Goal: Task Accomplishment & Management: Use online tool/utility

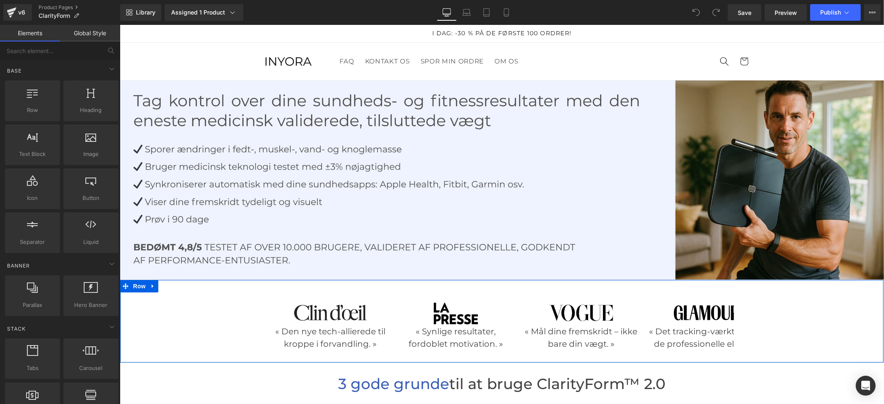
click at [793, 321] on div "Image « Den nye tech-allierede til kroppe i forvandling. » Text Block Image « S…" at bounding box center [501, 321] width 763 height 66
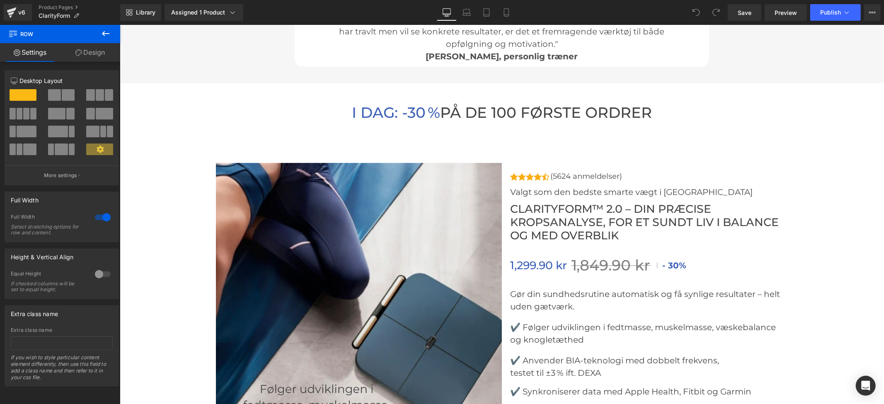
scroll to position [2984, 0]
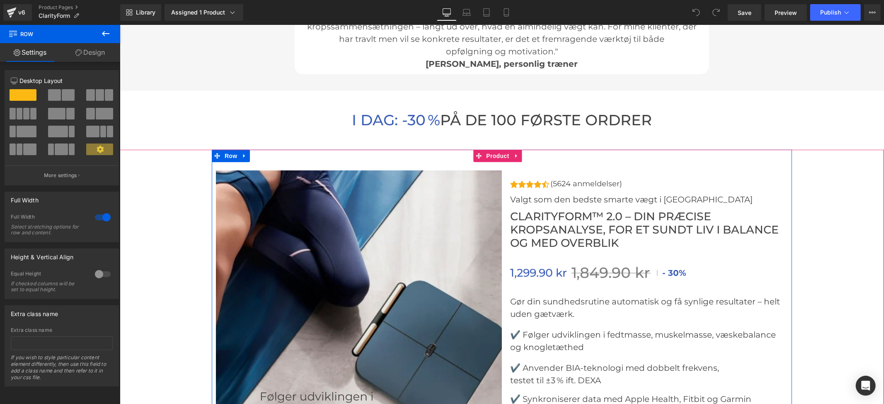
click at [471, 145] on div "I DAG: -30 % PÅ DE 100 FØRSTE ORDRER Heading Row Row" at bounding box center [501, 119] width 764 height 59
click at [518, 153] on icon at bounding box center [516, 155] width 6 height 6
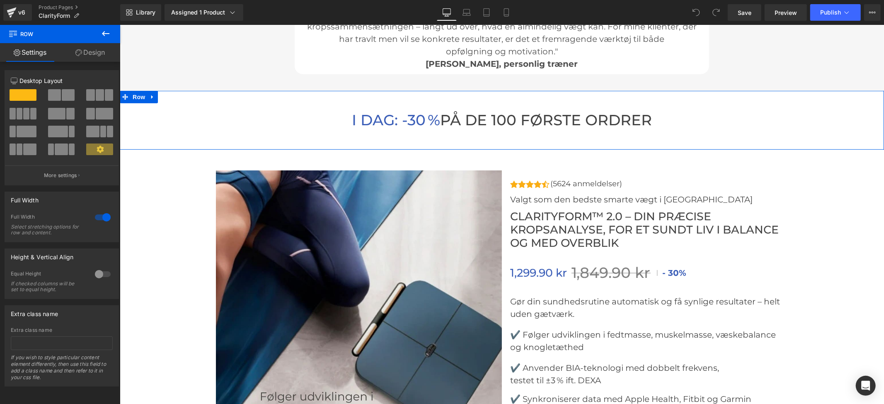
scroll to position [0, 0]
drag, startPoint x: 98, startPoint y: 55, endPoint x: 94, endPoint y: 57, distance: 5.0
click at [97, 55] on link "Design" at bounding box center [90, 52] width 60 height 19
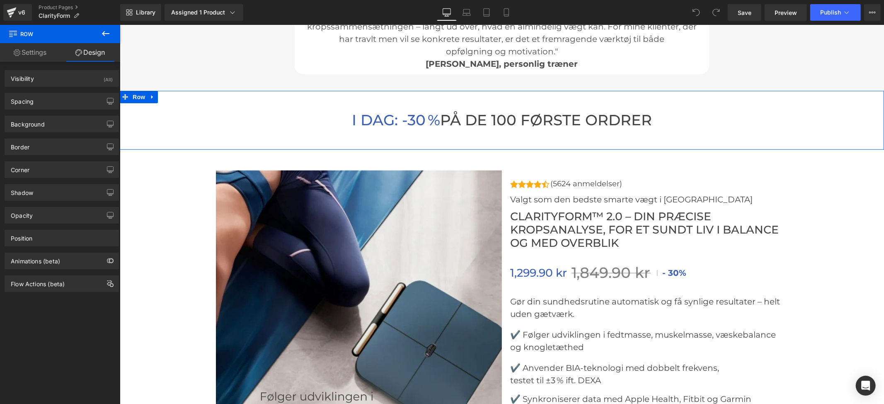
click at [32, 47] on link "Settings" at bounding box center [30, 52] width 60 height 19
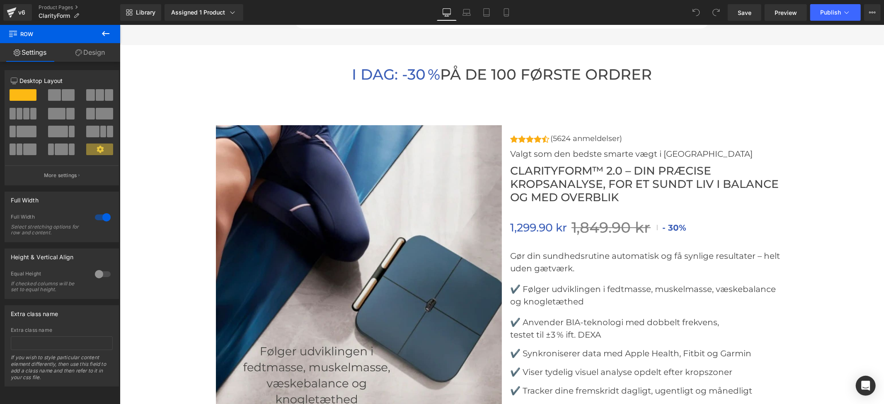
scroll to position [2938, 0]
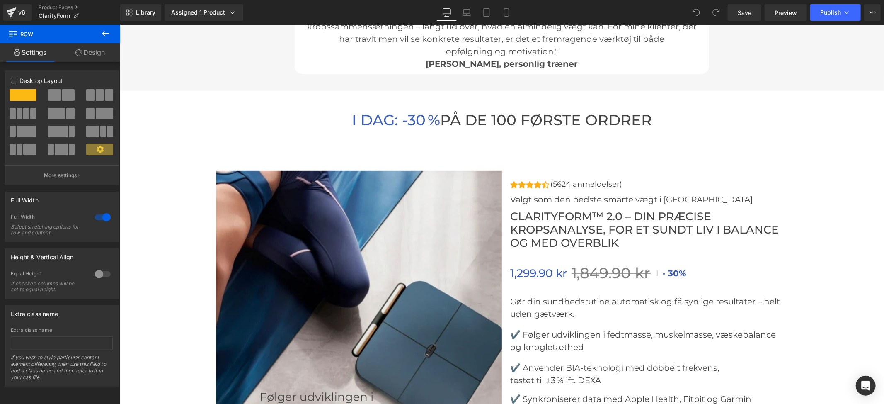
click at [104, 31] on icon at bounding box center [106, 34] width 10 height 10
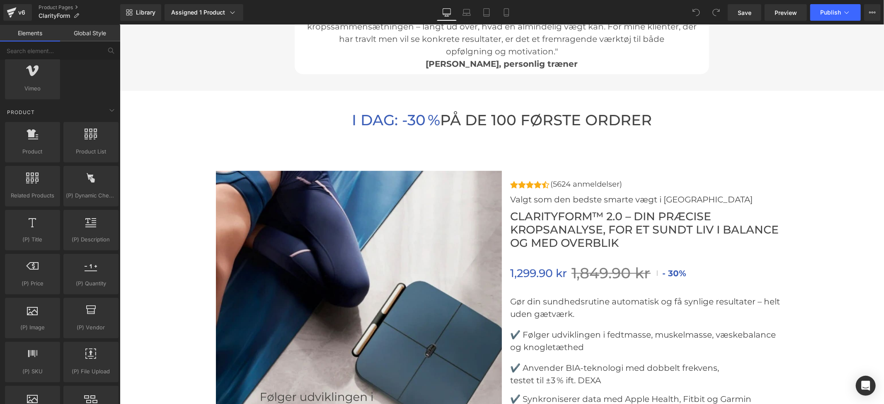
scroll to position [718, 0]
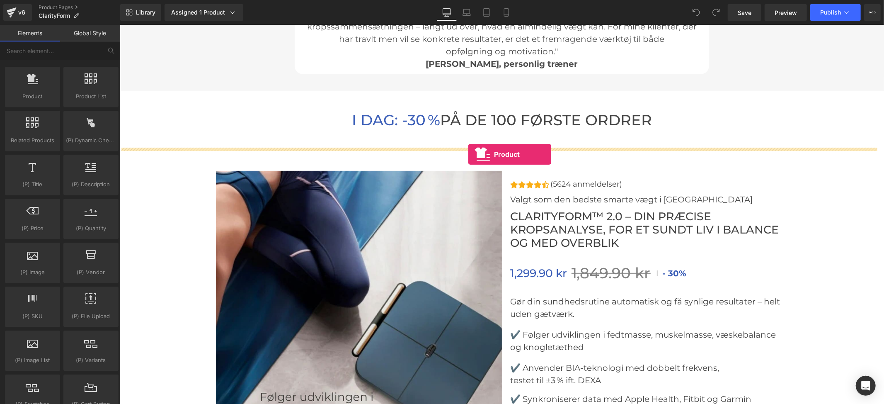
drag, startPoint x: 153, startPoint y: 116, endPoint x: 468, endPoint y: 154, distance: 316.8
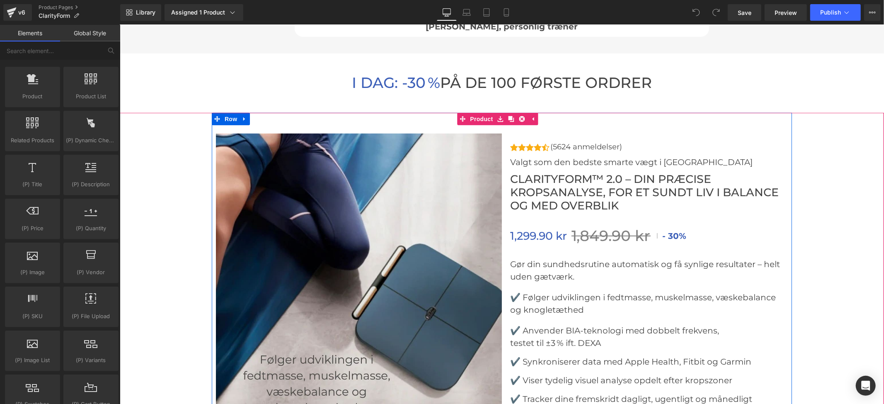
scroll to position [2938, 0]
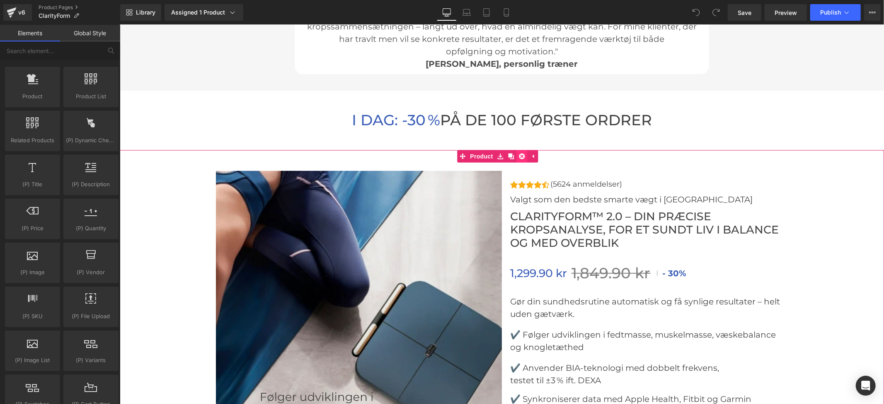
click at [523, 154] on icon at bounding box center [522, 156] width 6 height 6
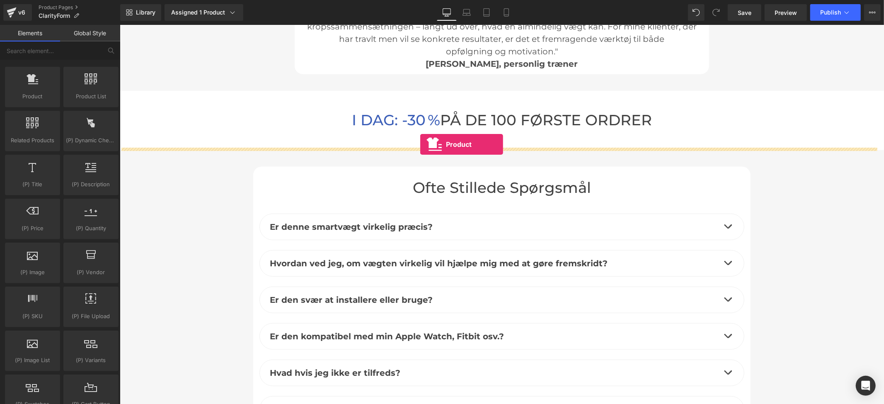
drag, startPoint x: 145, startPoint y: 111, endPoint x: 420, endPoint y: 144, distance: 277.1
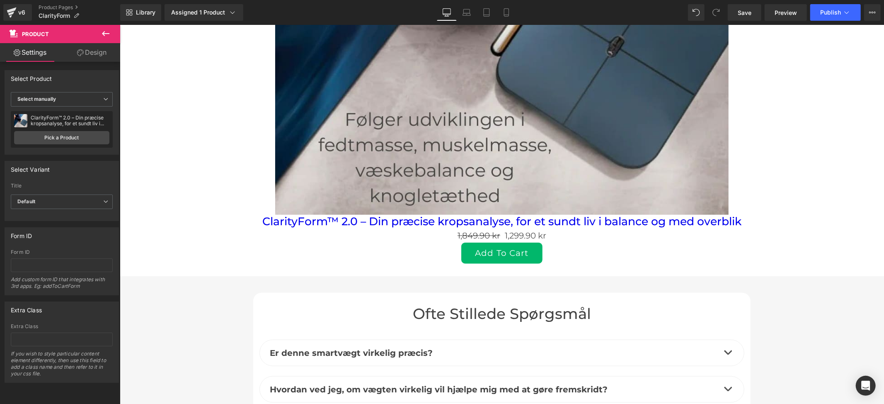
scroll to position [3325, 0]
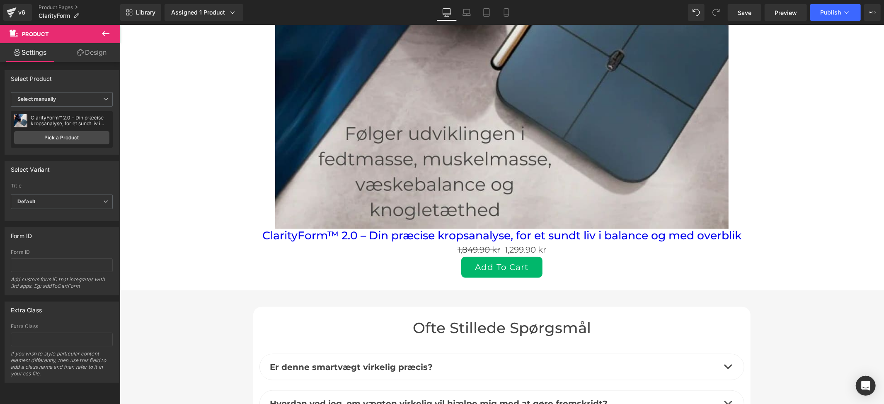
drag, startPoint x: 750, startPoint y: 155, endPoint x: 577, endPoint y: 239, distance: 191.6
click at [750, 155] on div "Sale Off" at bounding box center [501, 1] width 756 height 453
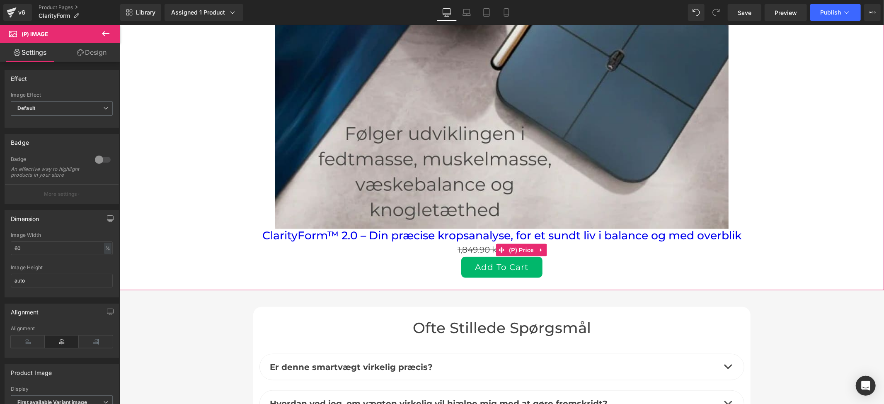
drag, startPoint x: 530, startPoint y: 245, endPoint x: 558, endPoint y: 237, distance: 28.6
click at [530, 245] on span "(P) Price" at bounding box center [520, 249] width 29 height 12
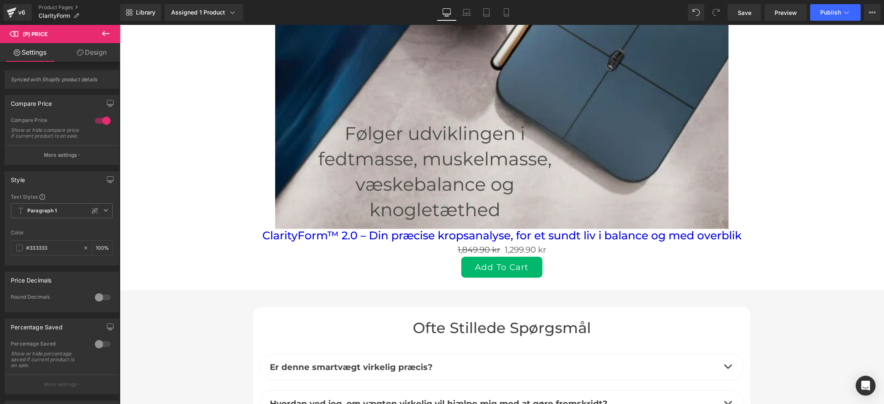
click at [78, 55] on icon at bounding box center [80, 52] width 7 height 7
click at [31, 51] on link "Settings" at bounding box center [30, 52] width 60 height 19
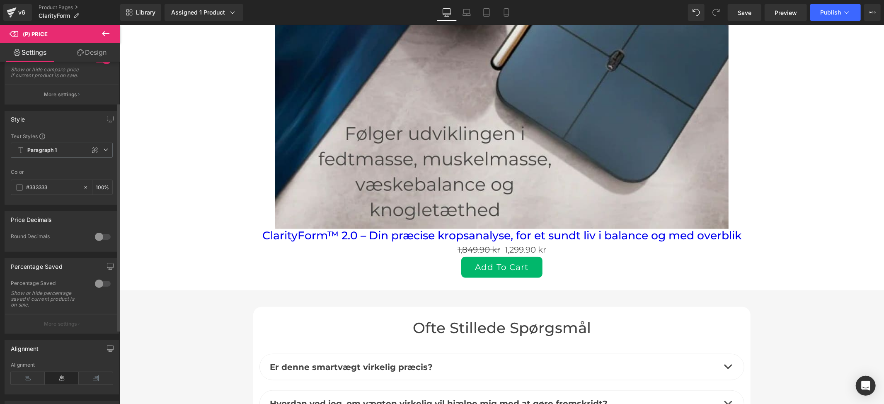
scroll to position [171, 0]
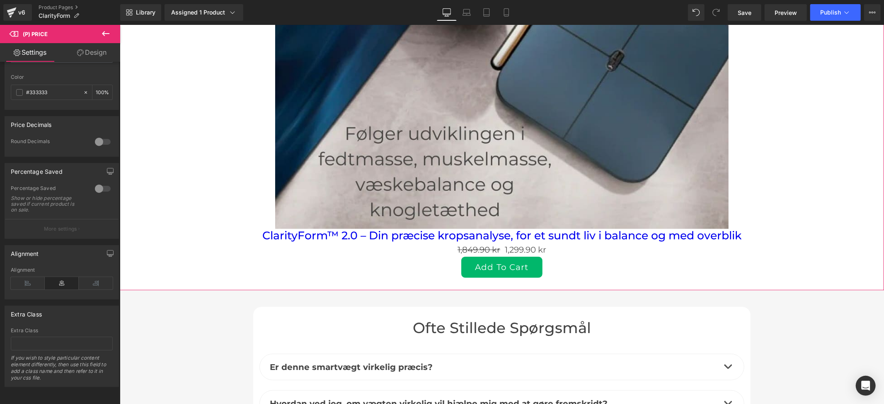
click at [738, 190] on div "Sale Off" at bounding box center [501, 1] width 756 height 453
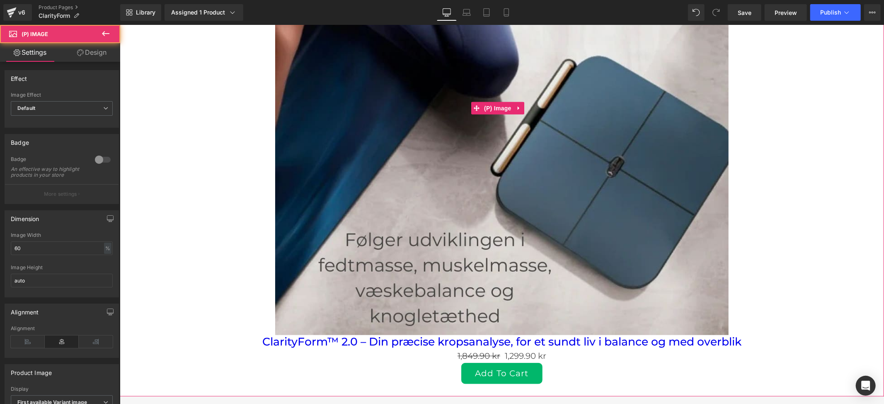
scroll to position [3214, 0]
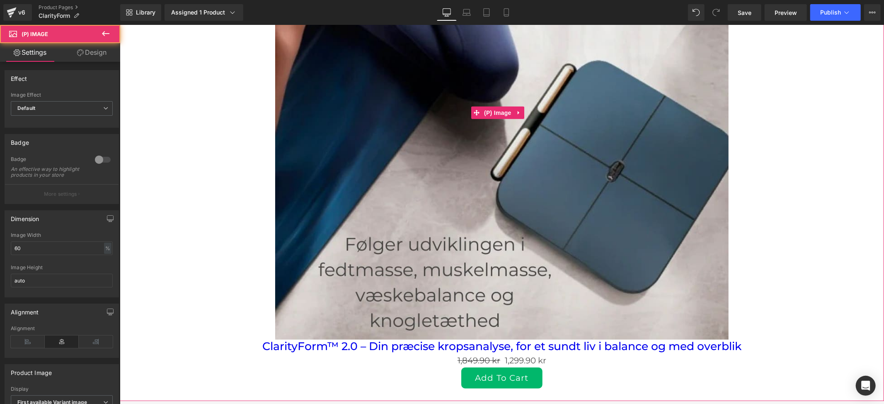
drag, startPoint x: 723, startPoint y: 197, endPoint x: 718, endPoint y: 197, distance: 5.0
click at [722, 197] on div "Sale Off" at bounding box center [501, 112] width 756 height 453
click at [656, 194] on img at bounding box center [501, 112] width 453 height 453
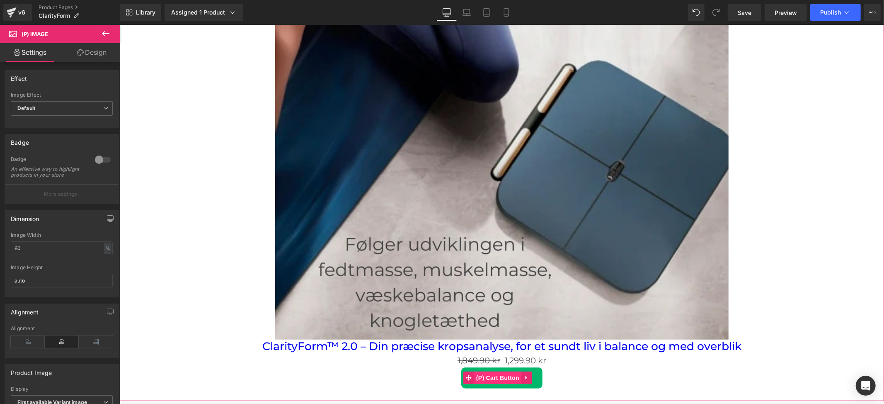
click at [501, 371] on span "(P) Cart Button" at bounding box center [497, 377] width 47 height 12
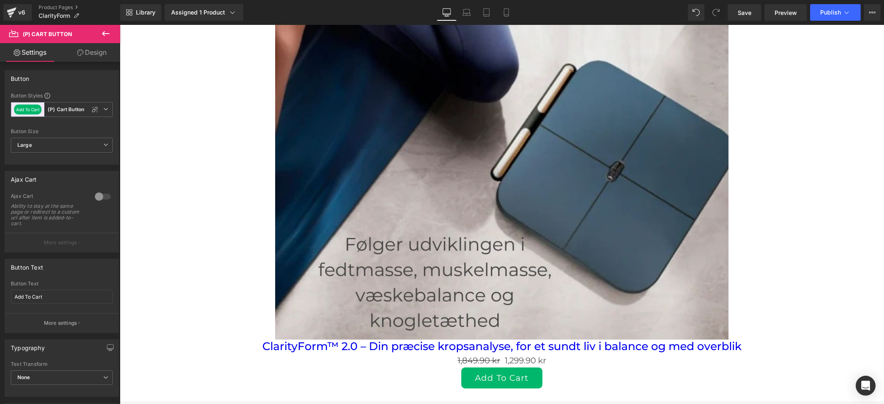
click at [82, 58] on link "Design" at bounding box center [92, 52] width 60 height 19
click at [9, 44] on link "Settings" at bounding box center [30, 52] width 60 height 19
click at [65, 145] on span "Large" at bounding box center [62, 145] width 102 height 15
click at [44, 168] on li "Medium" at bounding box center [60, 172] width 99 height 12
click at [44, 141] on span "Medium" at bounding box center [62, 145] width 102 height 15
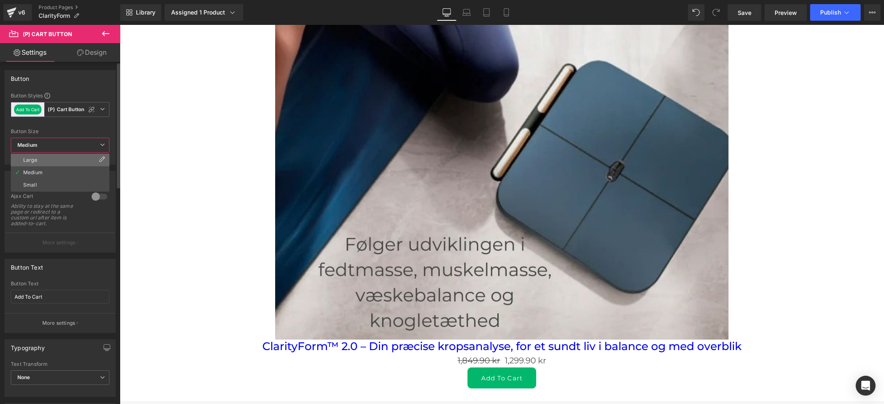
click at [41, 157] on li "Large" at bounding box center [60, 160] width 99 height 12
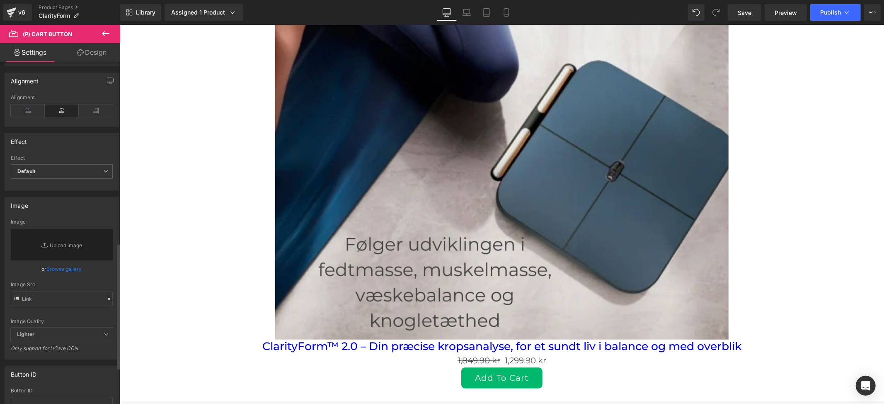
scroll to position [588, 0]
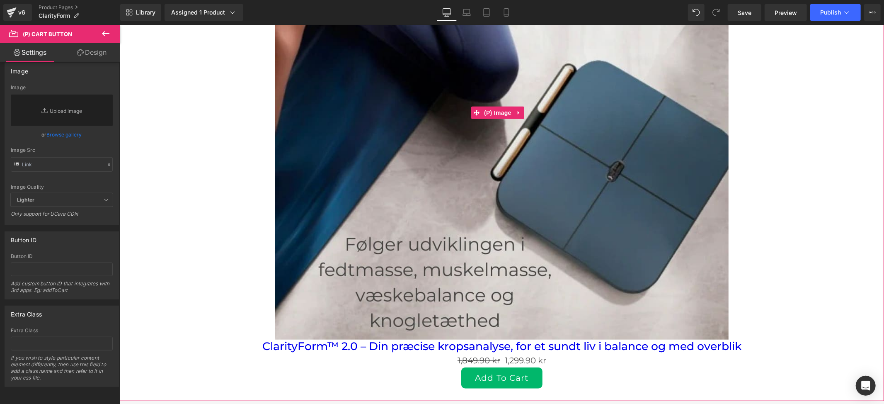
drag, startPoint x: 830, startPoint y: 86, endPoint x: 454, endPoint y: 134, distance: 378.5
click at [821, 84] on div "Sale Off" at bounding box center [501, 112] width 756 height 453
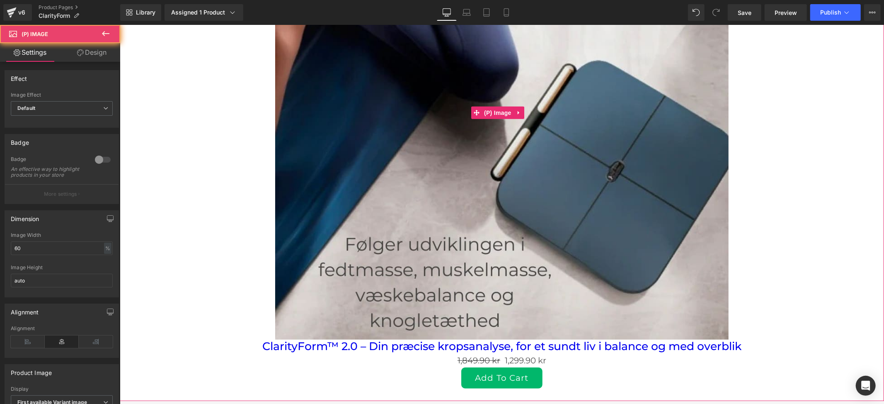
click at [454, 134] on img at bounding box center [501, 112] width 453 height 453
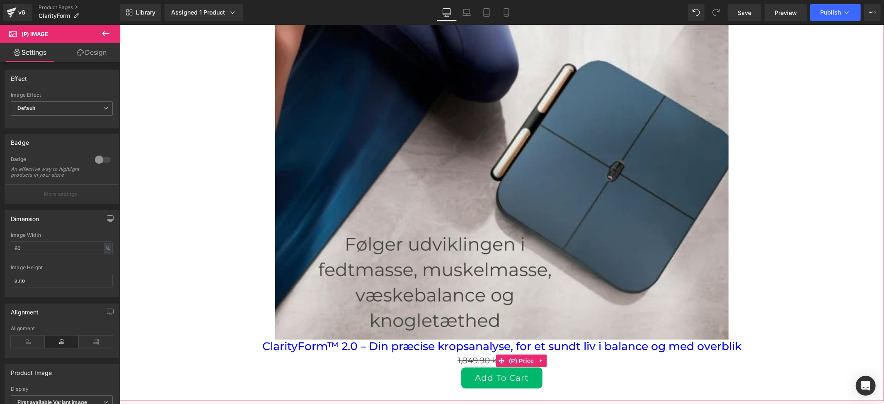
drag, startPoint x: 400, startPoint y: 351, endPoint x: 380, endPoint y: 341, distance: 22.1
click at [398, 353] on div "1,849.90 kr 1,299.90 kr" at bounding box center [501, 359] width 756 height 13
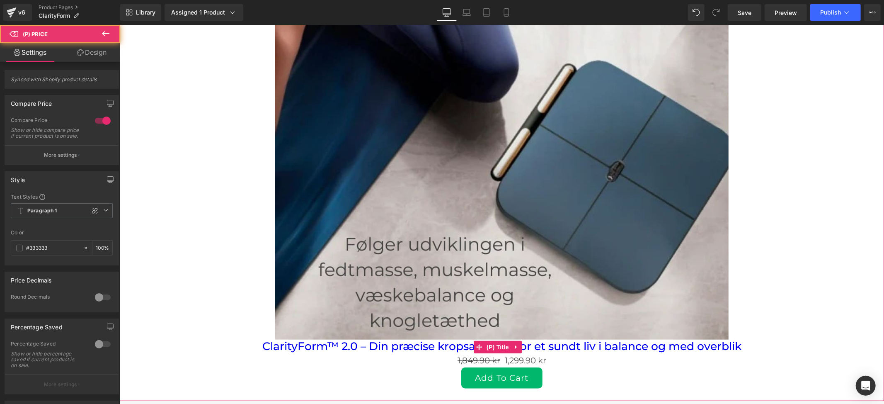
click at [380, 341] on link "ClarityForm™ 2.0 – Din præcise kropsanalyse, for et sundt liv i balance og med …" at bounding box center [501, 345] width 479 height 13
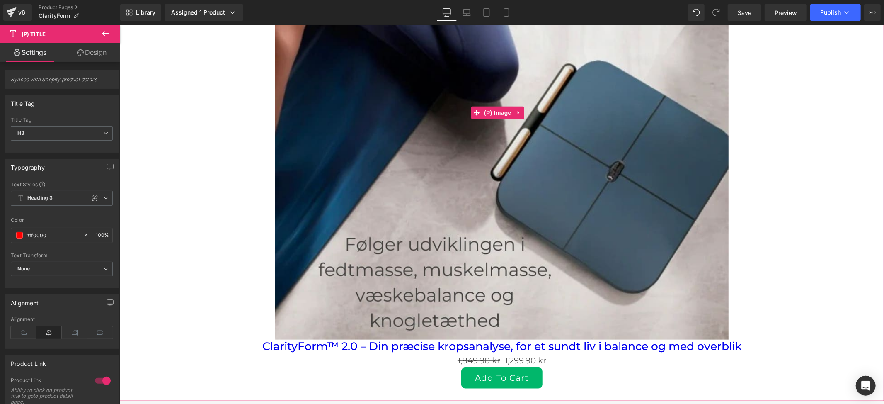
click at [206, 199] on div "Sale Off" at bounding box center [501, 112] width 756 height 453
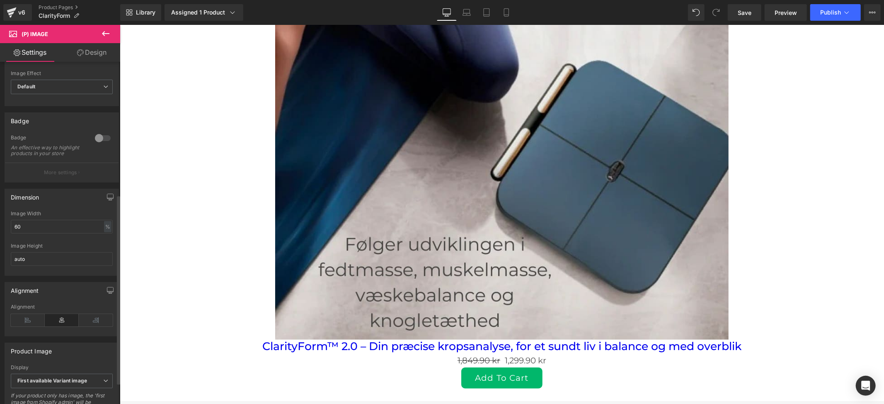
scroll to position [0, 0]
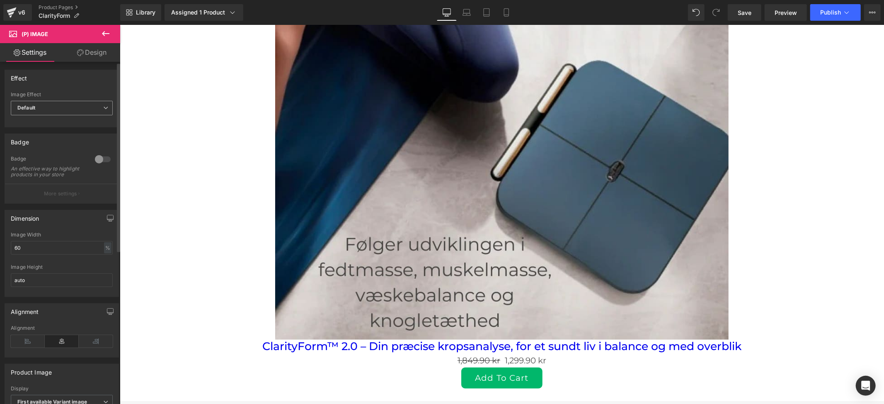
click at [62, 108] on span "Default" at bounding box center [62, 108] width 102 height 15
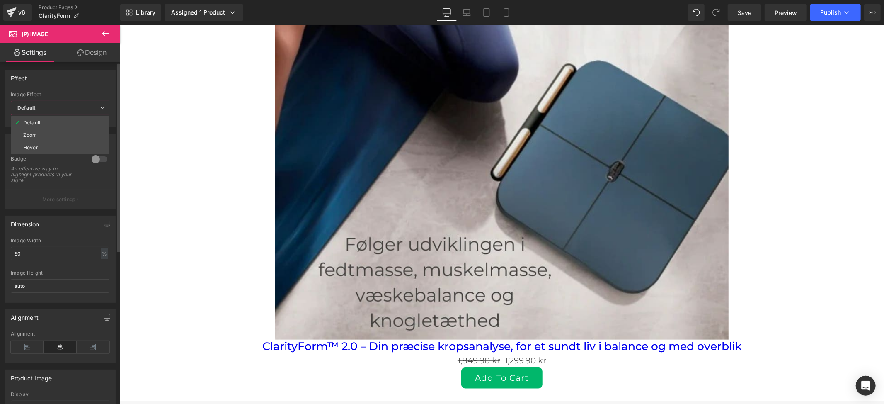
click at [44, 133] on li "Zoom" at bounding box center [60, 135] width 99 height 12
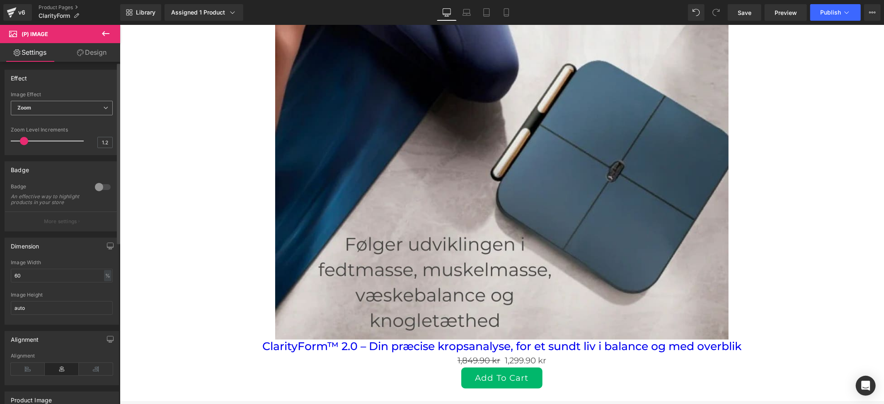
drag, startPoint x: 61, startPoint y: 107, endPoint x: 70, endPoint y: 126, distance: 21.3
click at [60, 107] on span "Zoom" at bounding box center [62, 108] width 102 height 15
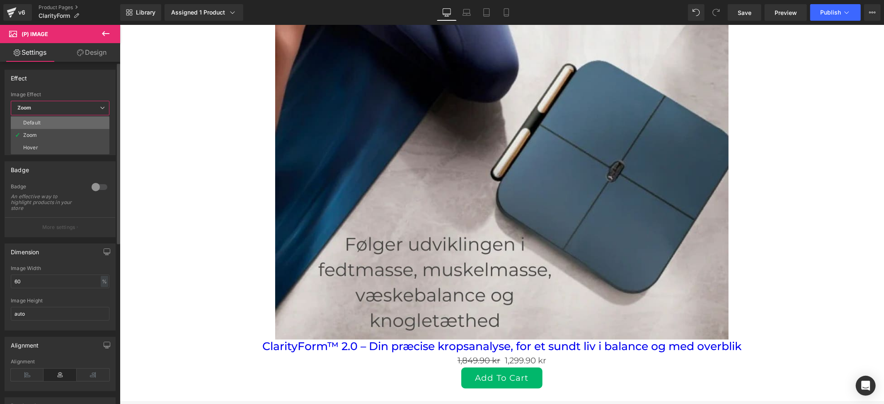
click at [52, 123] on li "Default" at bounding box center [60, 122] width 99 height 12
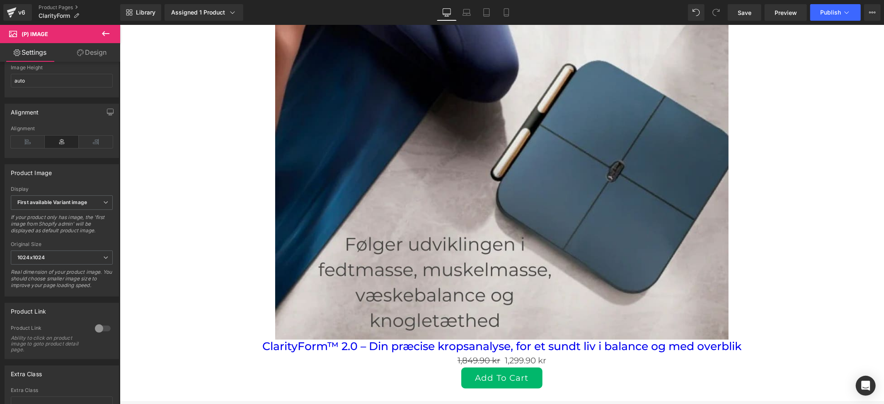
scroll to position [221, 0]
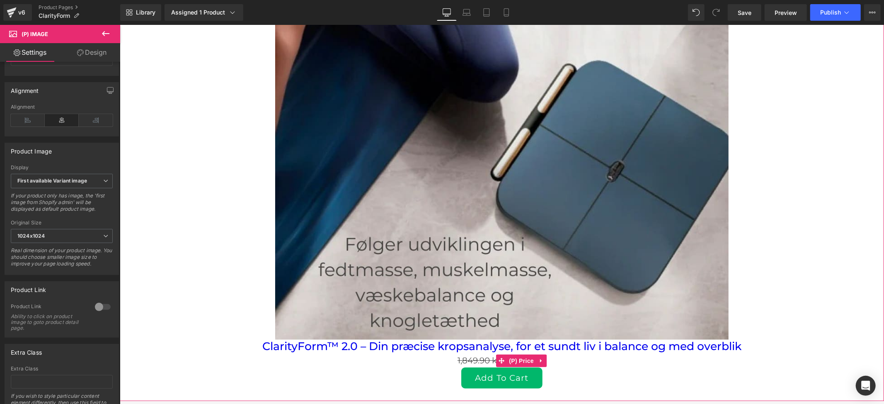
drag, startPoint x: 377, startPoint y: 352, endPoint x: 451, endPoint y: 161, distance: 204.5
click at [377, 353] on div "1,849.90 kr 1,299.90 kr" at bounding box center [501, 359] width 756 height 13
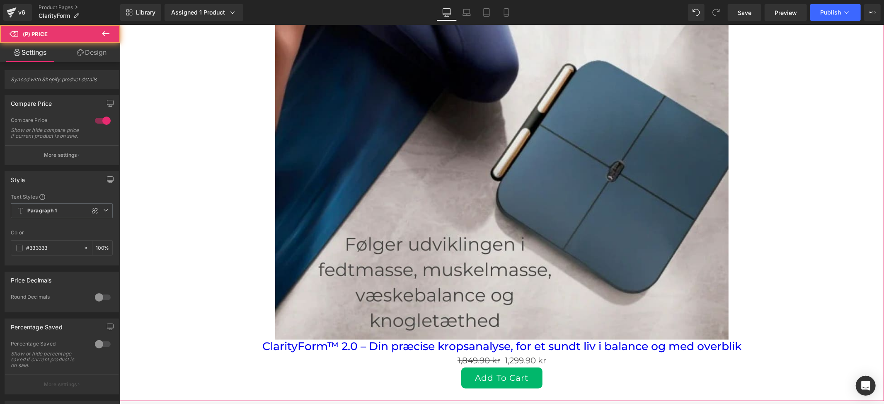
scroll to position [2883, 0]
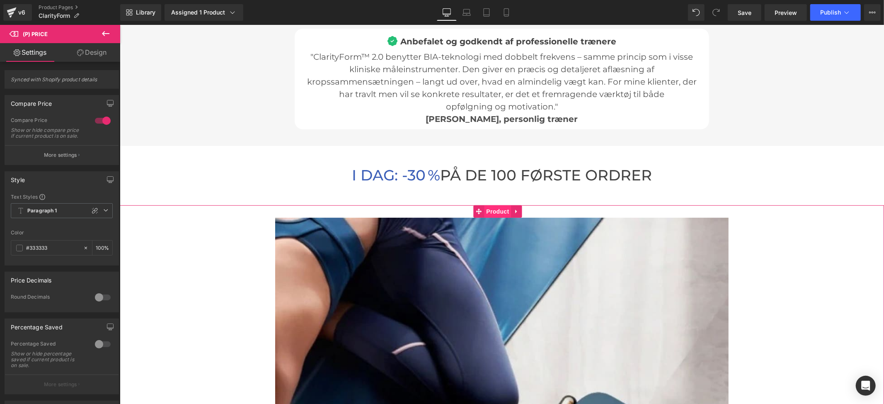
click at [488, 208] on span "Product" at bounding box center [497, 211] width 27 height 12
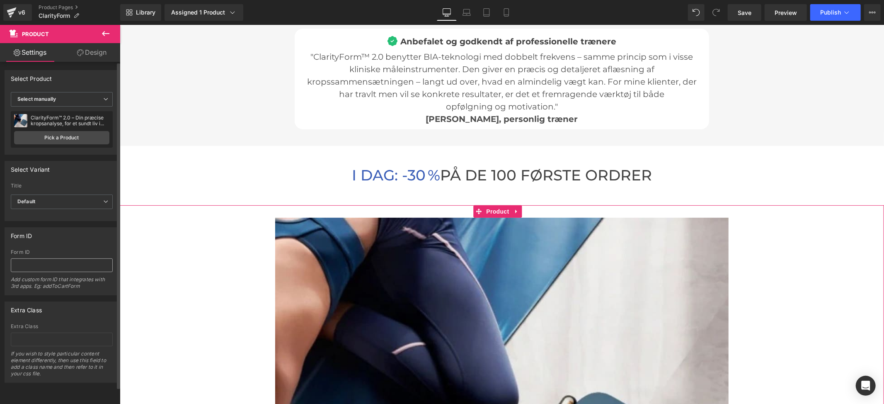
scroll to position [0, 0]
click at [78, 48] on link "Design" at bounding box center [92, 52] width 60 height 19
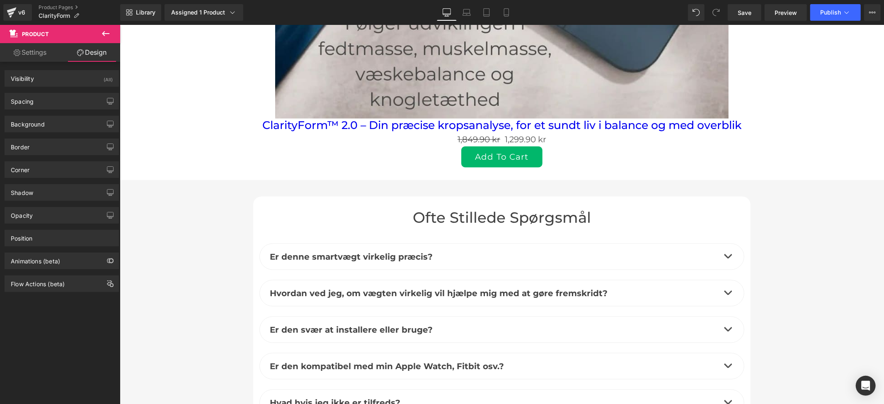
scroll to position [3104, 0]
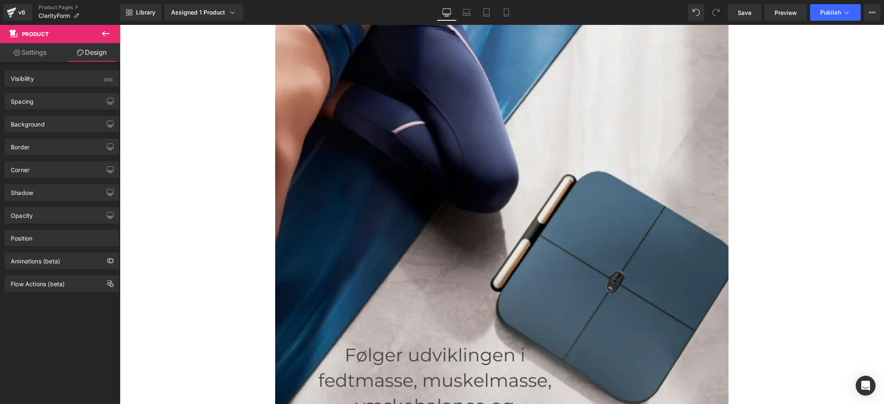
click at [521, 186] on img at bounding box center [501, 222] width 453 height 453
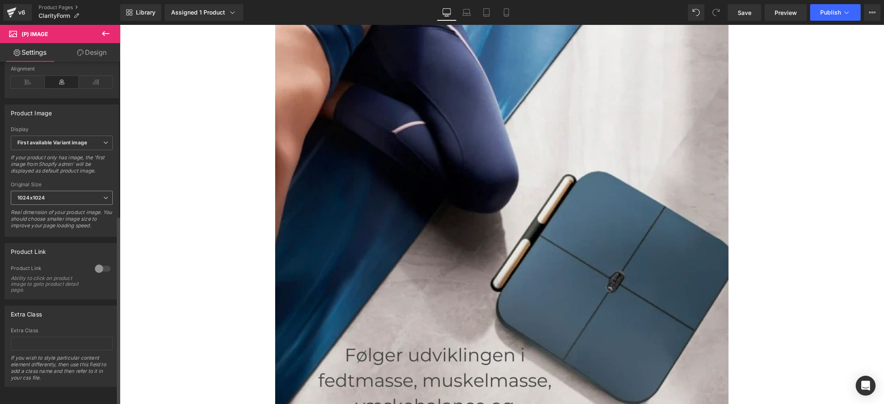
scroll to position [277, 0]
click at [692, 14] on button at bounding box center [696, 12] width 17 height 17
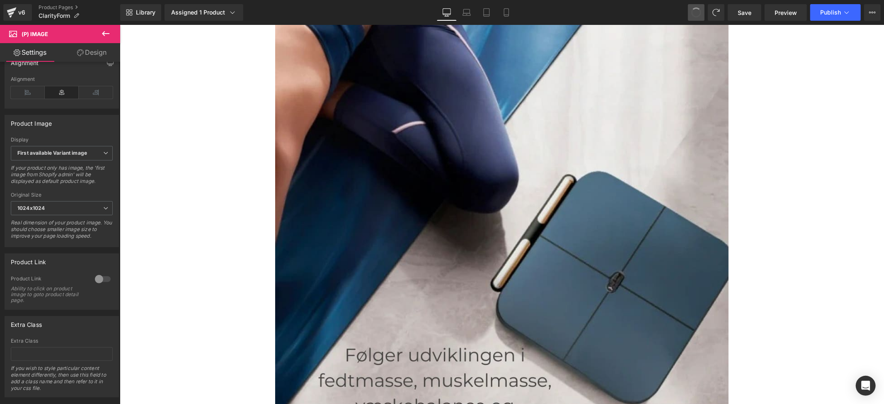
click at [692, 14] on button at bounding box center [696, 12] width 17 height 17
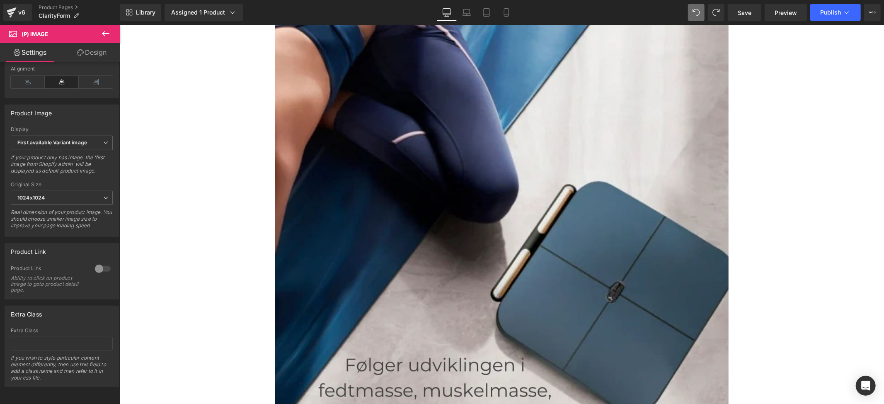
scroll to position [3050, 0]
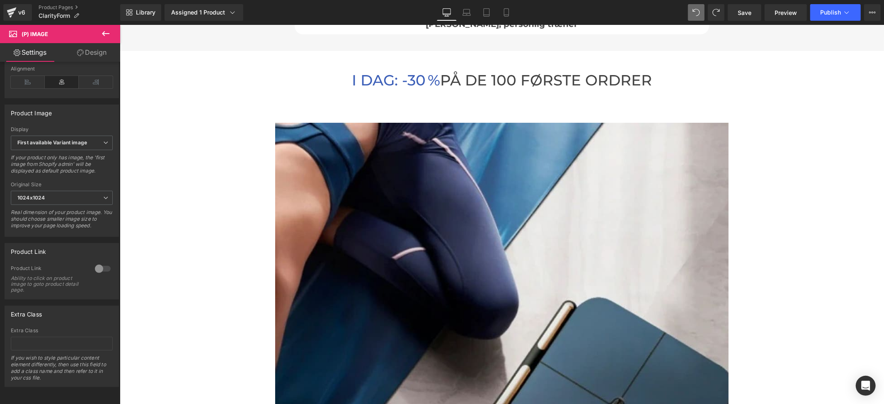
click at [692, 14] on button at bounding box center [696, 12] width 17 height 17
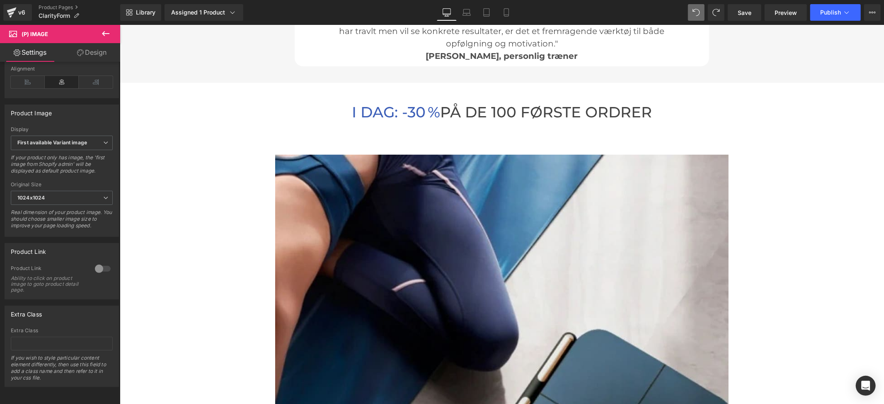
click at [692, 14] on button at bounding box center [696, 12] width 17 height 17
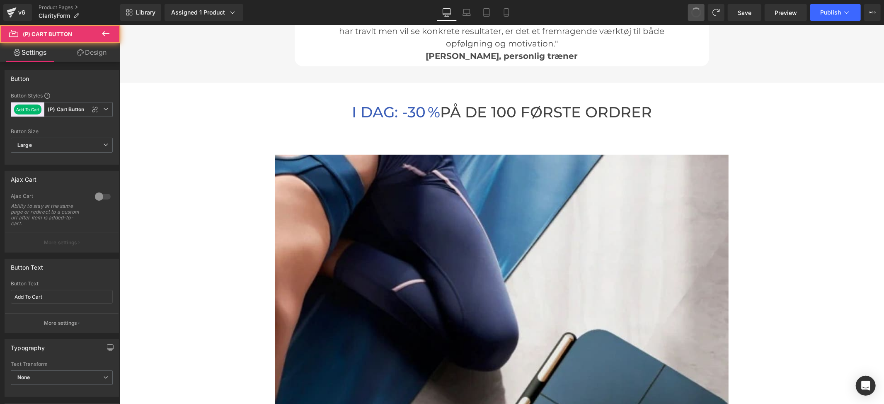
click at [692, 14] on button at bounding box center [696, 12] width 17 height 17
click at [693, 10] on span at bounding box center [696, 12] width 12 height 12
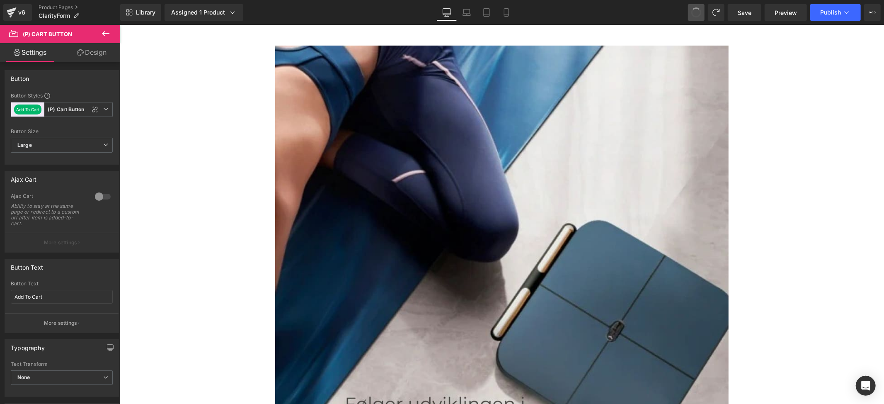
click at [693, 9] on span at bounding box center [696, 12] width 12 height 12
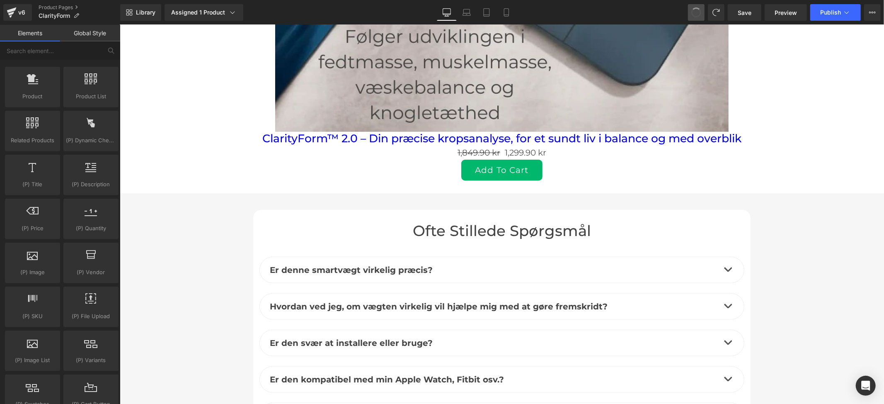
click at [693, 9] on span at bounding box center [696, 12] width 10 height 10
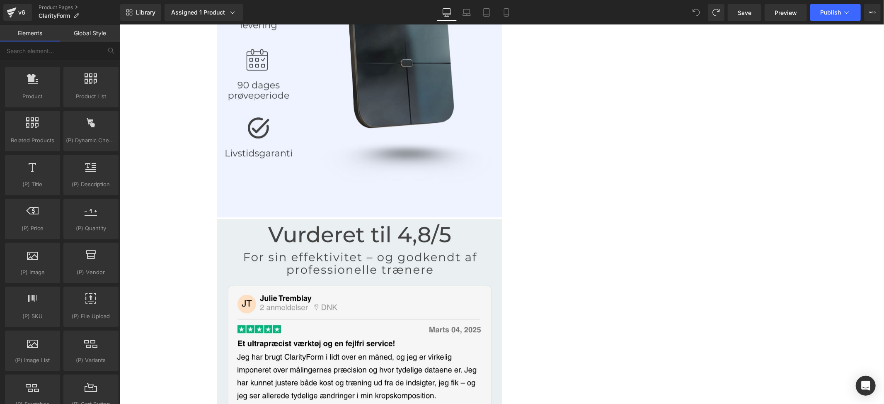
scroll to position [2933, 0]
